Goal: Navigation & Orientation: Find specific page/section

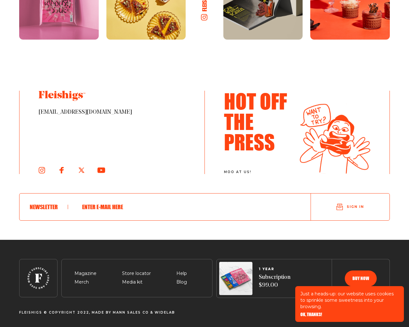
scroll to position [3477, 0]
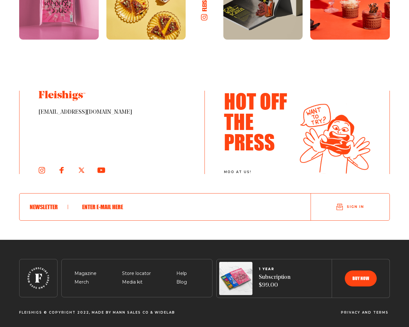
scroll to position [780, 0]
type input "testing@example.com"
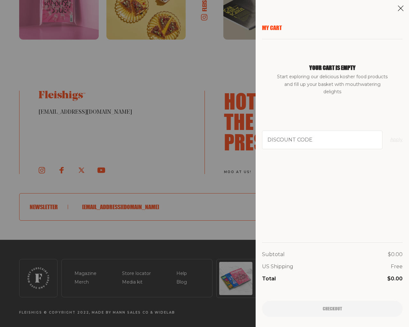
type input "94102"
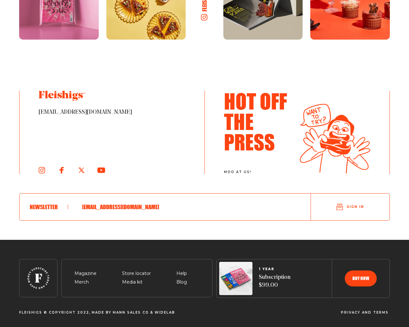
scroll to position [800, 0]
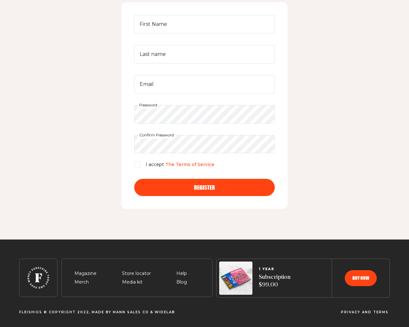
scroll to position [113, 0]
type input "JCfUZQsq"
type input "testing@example.com"
checkbox input "false"
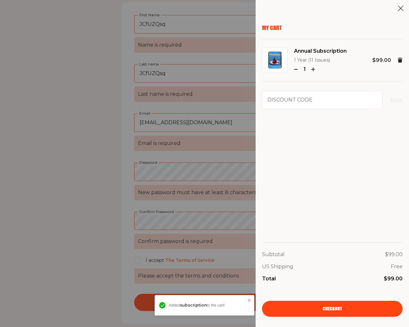
scroll to position [228, 0]
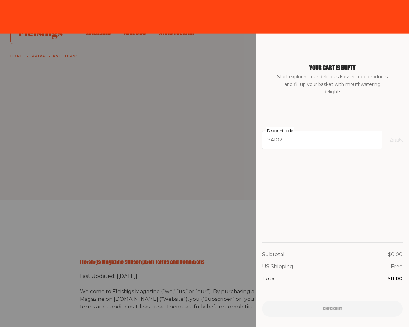
scroll to position [1223, 0]
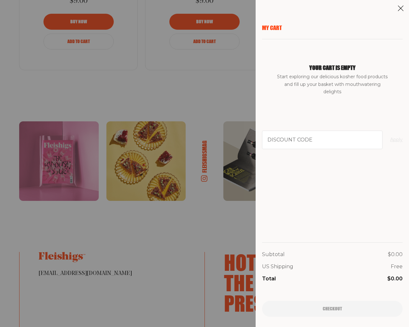
scroll to position [1384, 0]
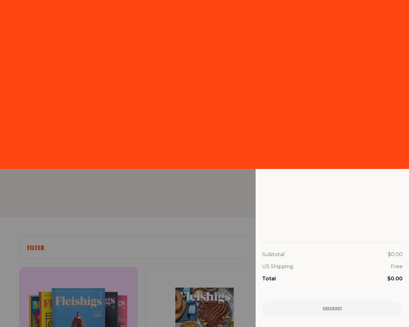
scroll to position [1008, 0]
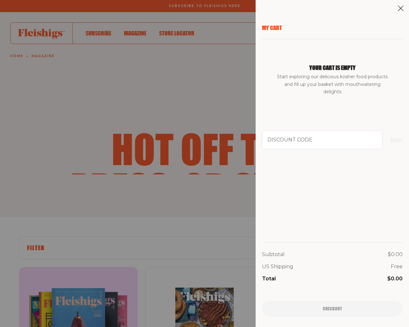
scroll to position [1008, 0]
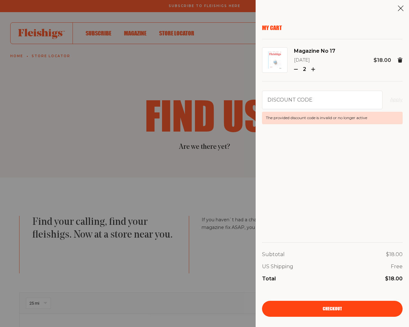
type input "testing@example.com"
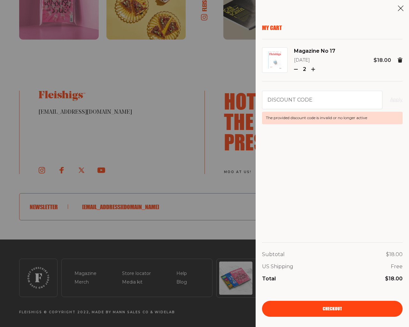
scroll to position [578, 0]
